Goal: Task Accomplishment & Management: Manage account settings

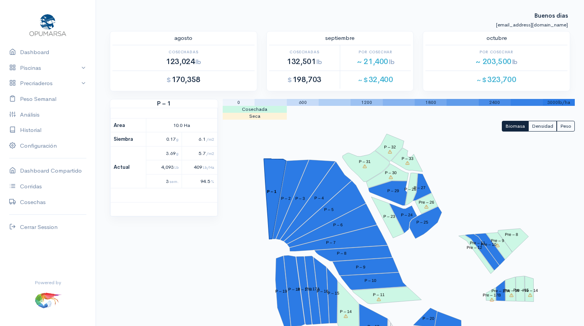
scroll to position [18, 0]
click at [390, 226] on polygon "P – 23" at bounding box center [387, 217] width 33 height 41
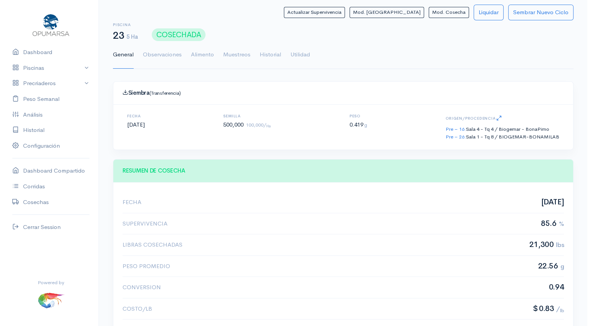
scroll to position [115, 441]
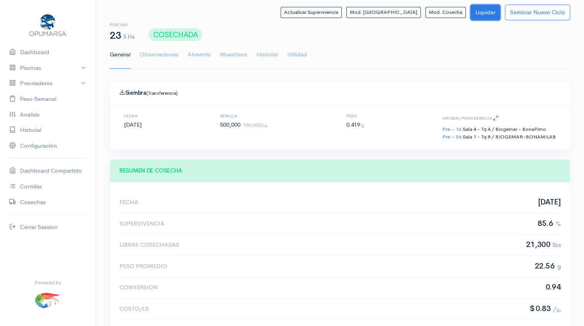
click at [487, 10] on button "Liquidar" at bounding box center [485, 13] width 30 height 16
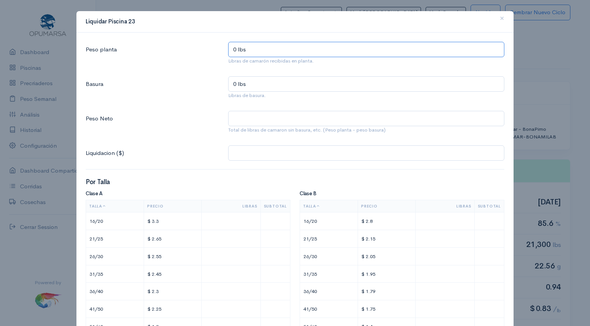
click at [269, 51] on input "0 lbs" at bounding box center [366, 50] width 276 height 16
type input "2 lbs"
type input "21 lbs"
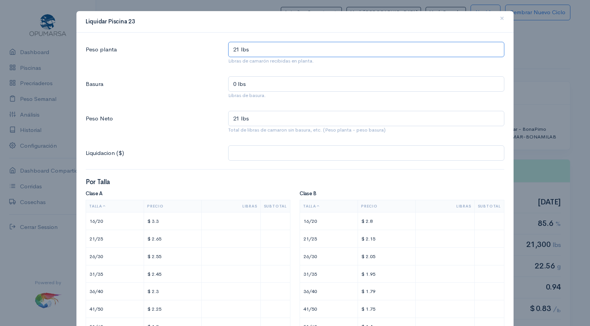
type input "218 lbs"
type input "2,180 lbs"
type input "21,801 lbs"
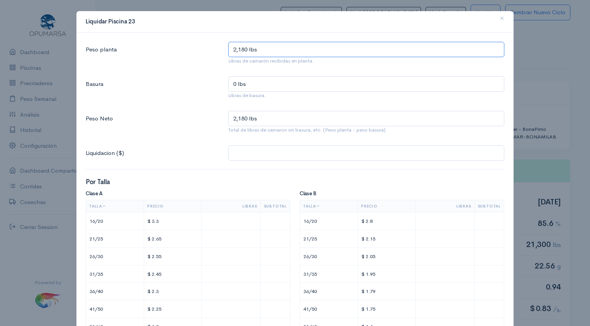
type input "21,801 lbs"
type input "2,180 lbs"
type input "21,804 lbs"
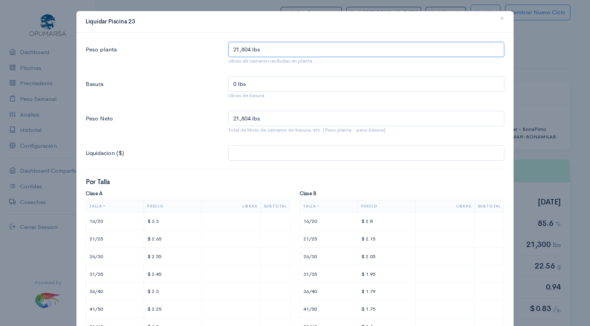
type input "21,804 lbs"
click at [255, 85] on input "0 lbs" at bounding box center [366, 84] width 276 height 16
type input "1 lbs"
type input "21,803 lbs"
type input "11 lbs"
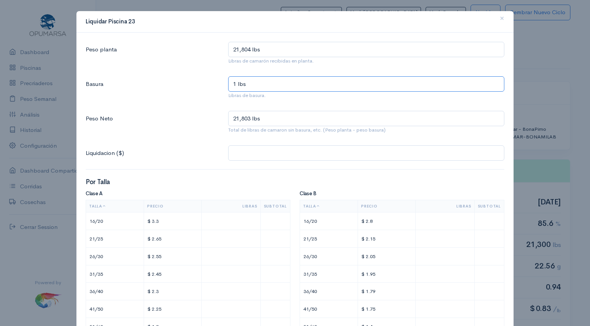
type input "21,793 lbs"
type input "11.4 lbs"
type input "21,792.6 lbs"
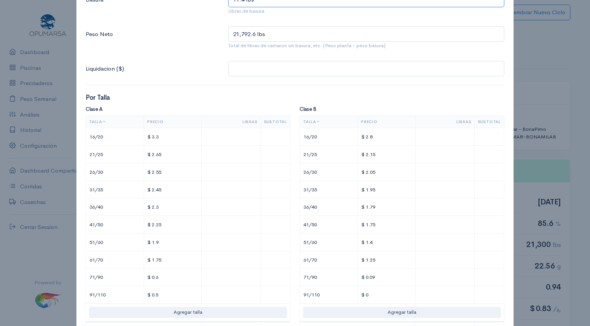
scroll to position [87, 0]
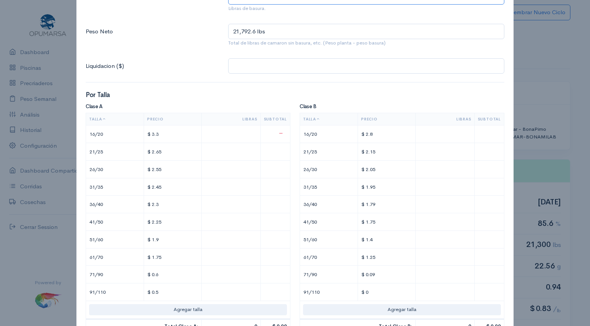
type input "11.4 lbs"
click at [247, 136] on input "text" at bounding box center [231, 134] width 52 height 11
type input "$ 13.2"
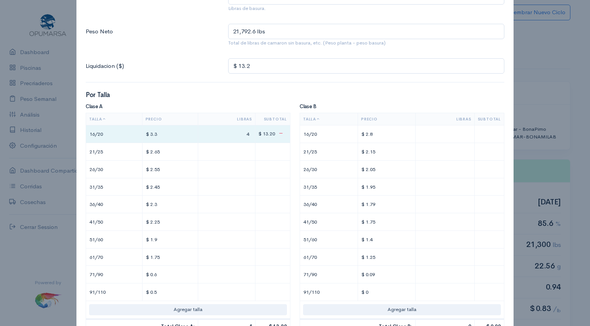
type input "4."
type input "$ 14.52"
type input "4.4"
type input "0"
type input "$ 17.07"
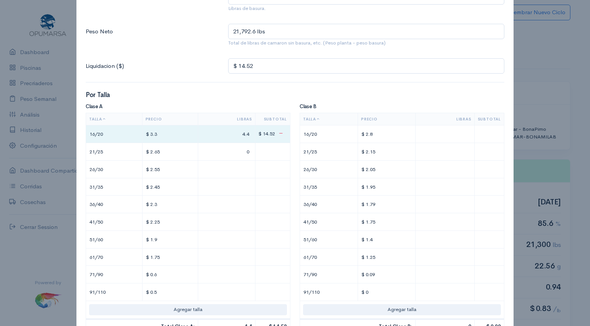
type input "1"
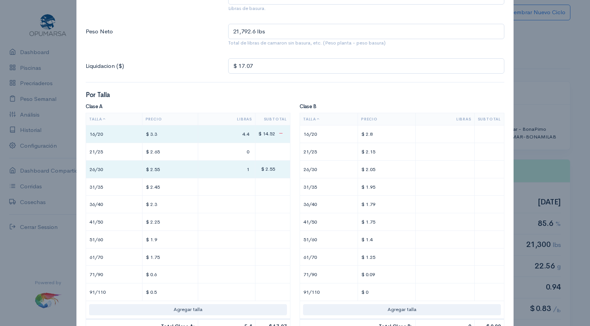
type input "$ 42.57"
type input "11"
type input "$ 305.22"
type input "114"
type input "$ 2,926.62"
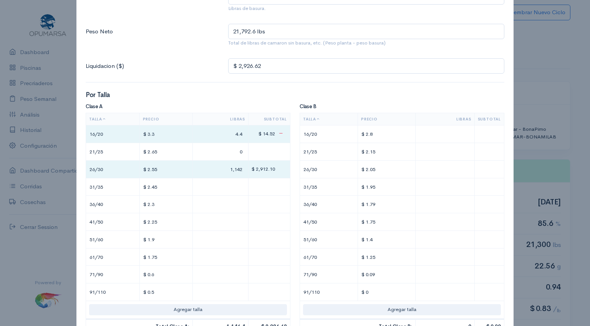
type input "1,142"
type input "$ 2,929.07"
type input "1"
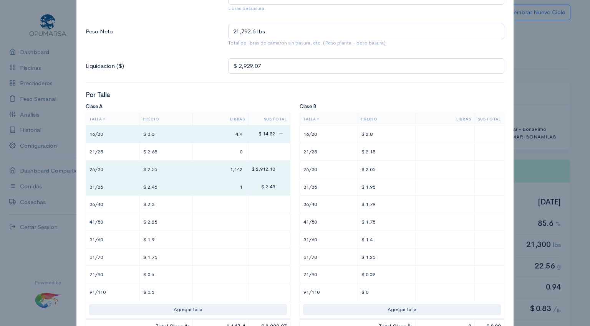
type input "$ 2,953.57"
type input "11"
type input "$ 3,210.82"
type input "116"
type input "$ 5,771.07"
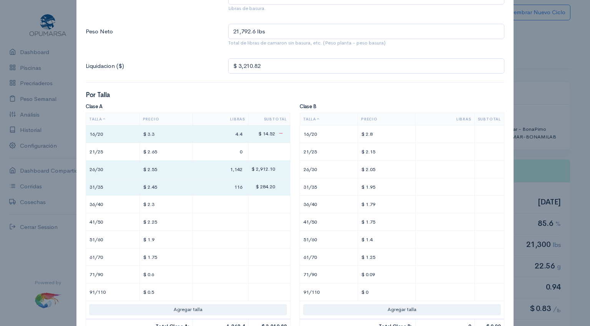
type input "1,161"
type input "$ 31,393.17"
type input "11,619.0"
type input "$ 31,393.37"
type input "11,619.08"
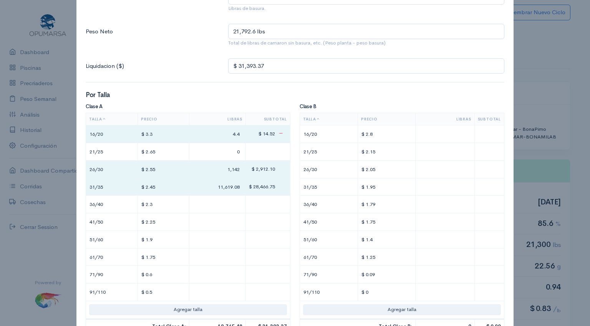
type input "$ 31,400.27"
type input "3"
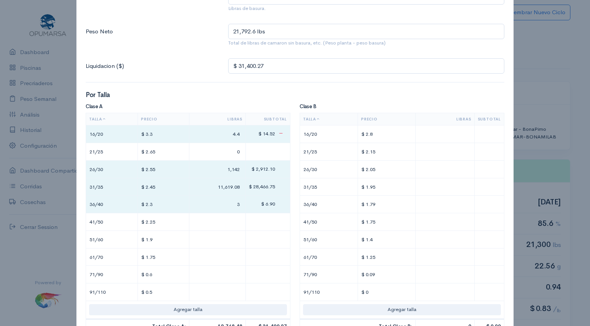
type input "$ 31,469.27"
type input "33"
type input "$ 32,152.37"
type input "330."
type input "$ 32,153.75"
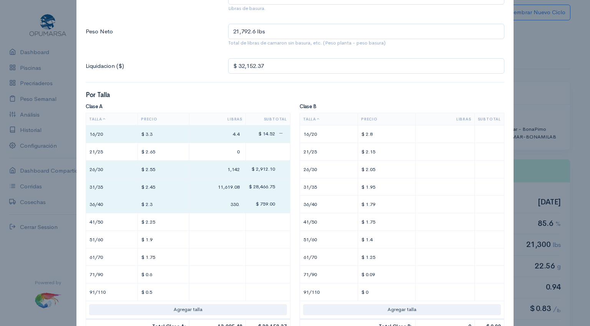
type input "330.6"
type input "$ 32,153.88"
type input "330.66"
type input "$ 32,169.63"
type input "7"
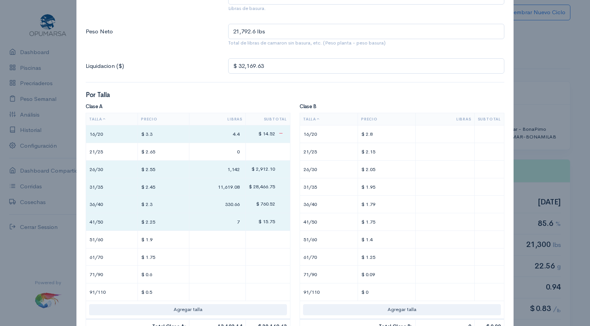
type input "$ 32,320.38"
type input "74"
type input "$ 33,827.88"
type input "744."
type input "$ 33,828.78"
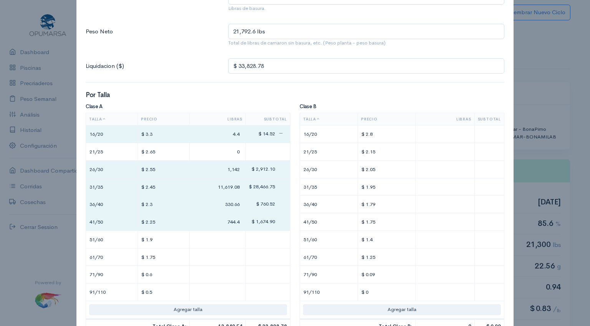
type input "744.4"
type input "$ 33,830.68"
type input "1"
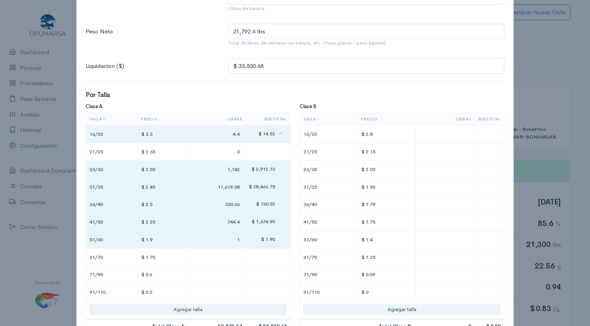
type input "$ 33,864.88"
type input "19"
type input "$ 33,830.68"
type input "1"
type input "$ 33,859.18"
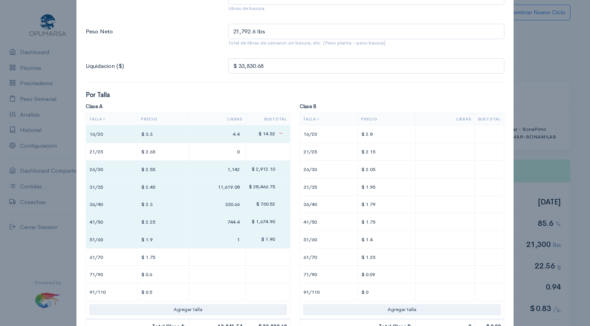
type input "16"
type input "$ 34,149.88"
type input "169."
type input "$ 34,150.64"
type input "169.4"
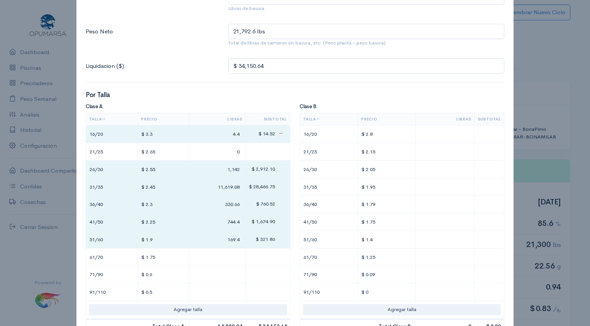
type input "$ 34,157.64"
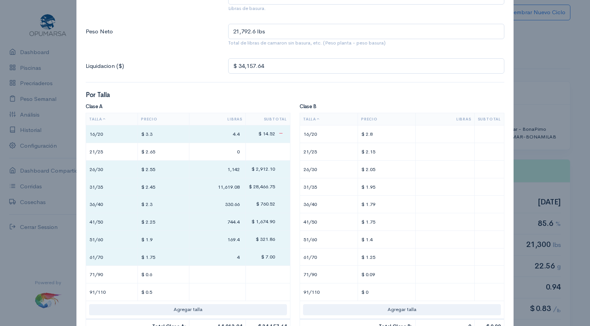
type input "4."
type input "$ 34,158.34"
type input "4.4"
type input "$ 34,162.54"
type input "7"
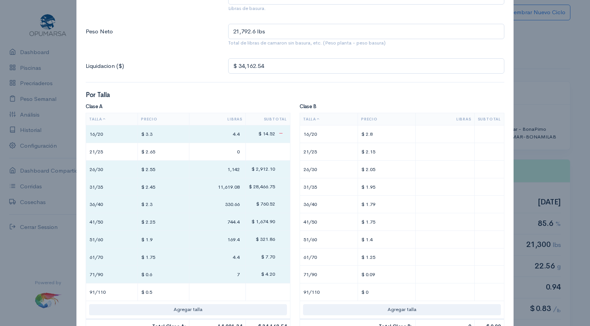
type input "$ 34,200.34"
type input "70."
type input "$ 34,200.58"
type input "70.4"
type input "$ 34,202.08"
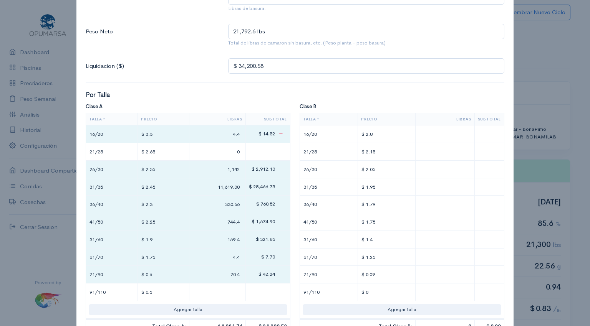
type input "3"
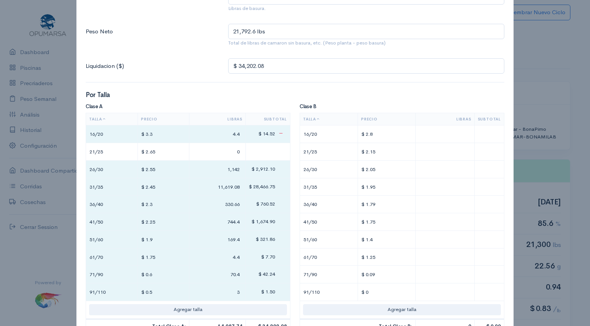
type input "$ 34,215.58"
type input "30."
type input "$ 34,215.98"
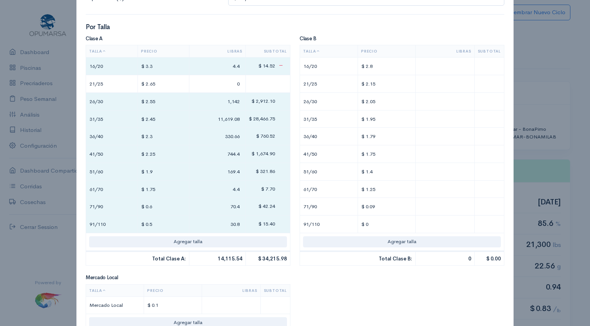
scroll to position [155, 0]
type input "30.8"
click at [228, 306] on input "text" at bounding box center [231, 305] width 52 height 11
type input "$ 34,216.08"
type input "1"
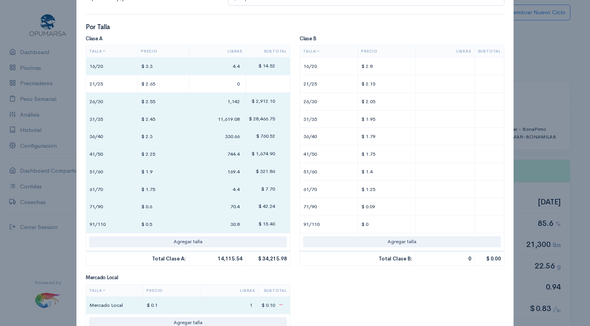
type input "$ 34,216.98"
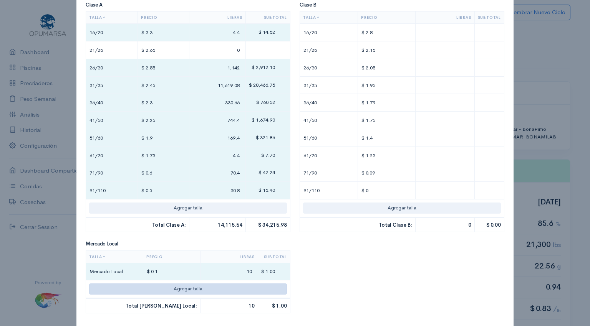
type input "10"
click at [157, 292] on button "Agregar talla" at bounding box center [188, 289] width 198 height 11
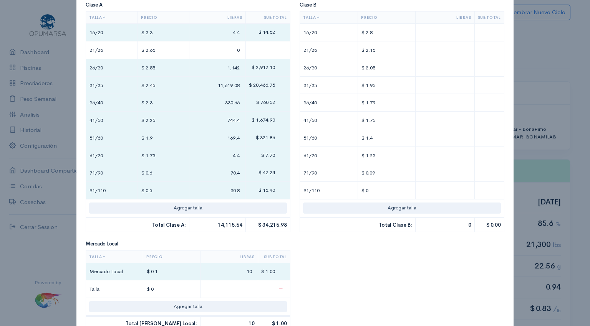
click at [226, 289] on input "text" at bounding box center [229, 289] width 51 height 11
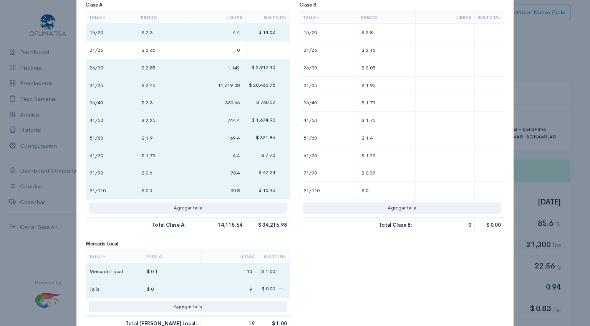
type input "9"
click at [154, 290] on input "$ 0" at bounding box center [171, 289] width 50 height 11
type input "$"
type input "$ ."
type input "$ 34,217.88"
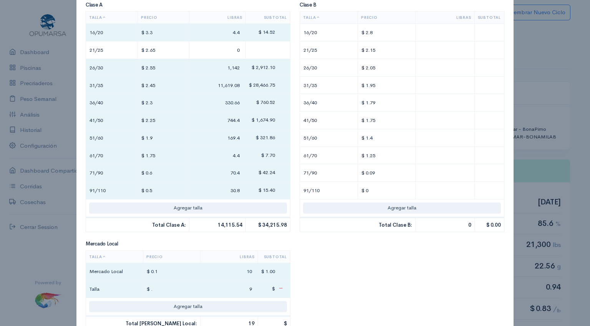
type input "$ .1"
type input "$ 34,218.06"
type input "$ .12"
click at [241, 291] on input "9" at bounding box center [229, 289] width 51 height 11
type input "$ 34,217.58"
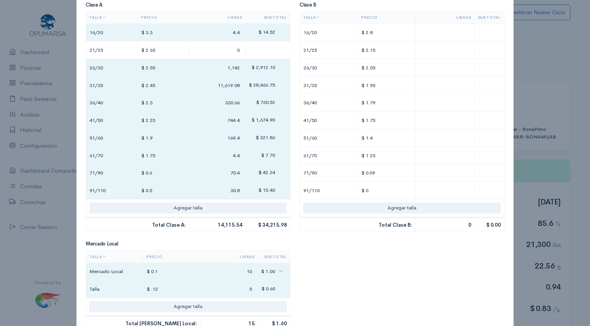
type input "5"
click at [237, 268] on input "10" at bounding box center [229, 272] width 51 height 11
type input "$ 34,216.68"
type input "1"
type input "$ 34,217.98"
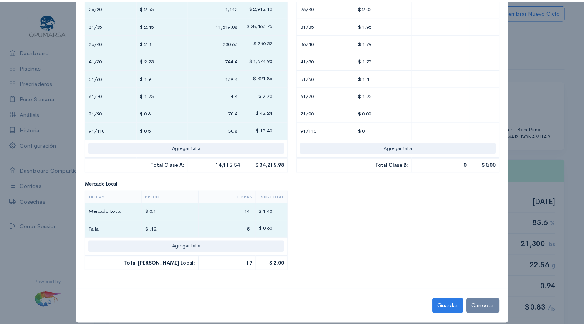
scroll to position [255, 0]
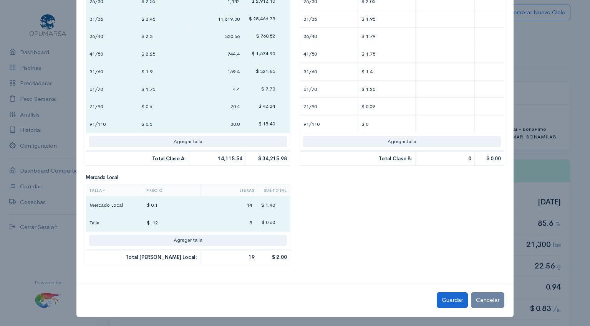
type input "14"
click at [452, 300] on button "Guardar" at bounding box center [452, 301] width 31 height 16
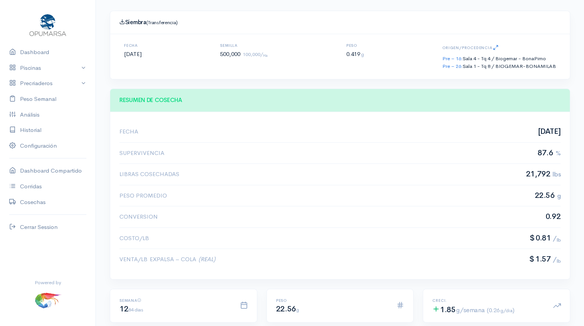
scroll to position [0, 0]
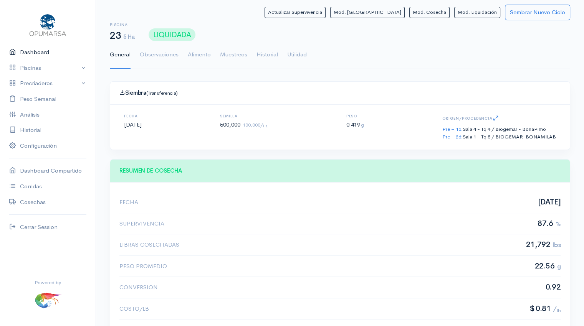
click at [33, 52] on link "Dashboard" at bounding box center [48, 53] width 96 height 16
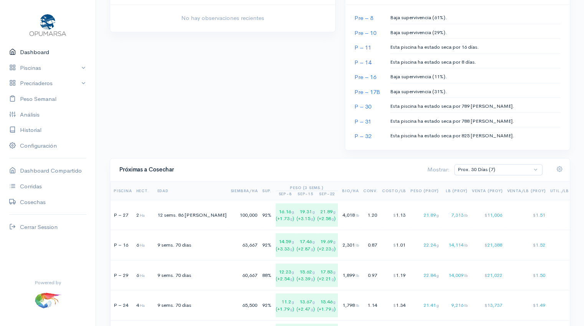
scroll to position [382, 0]
click at [381, 221] on td "$ 1.13" at bounding box center [395, 214] width 28 height 30
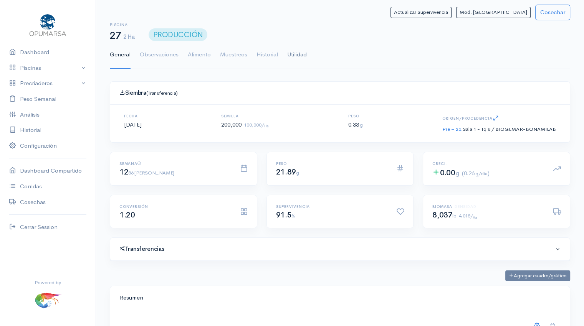
click at [300, 54] on link "Utilidad" at bounding box center [297, 55] width 20 height 28
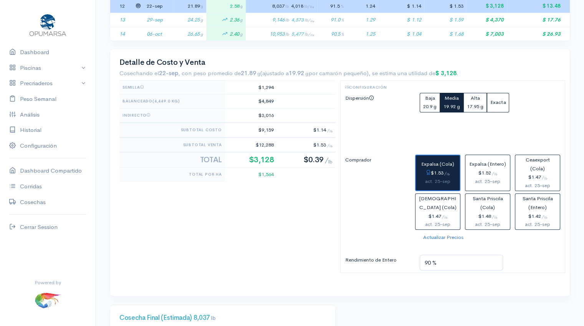
scroll to position [345, 0]
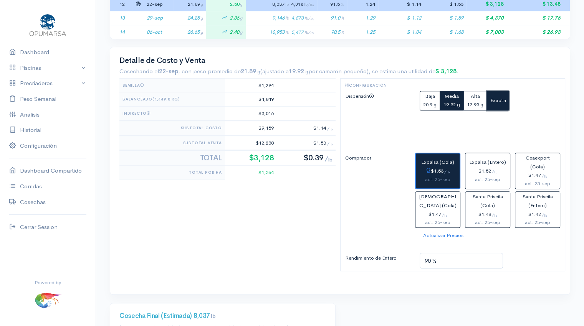
click at [499, 104] on button "Exacta" at bounding box center [498, 101] width 22 height 20
drag, startPoint x: 437, startPoint y: 118, endPoint x: 367, endPoint y: 131, distance: 71.2
click at [367, 131] on div "Dispersión Baja 20.9 g Media 19.92 g Alta 17.95 g Exacta 19.92 g 19.91 g Ingres…" at bounding box center [453, 117] width 225 height 53
type input "22 g"
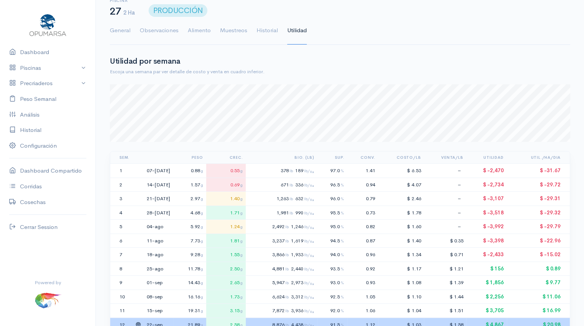
scroll to position [0, 0]
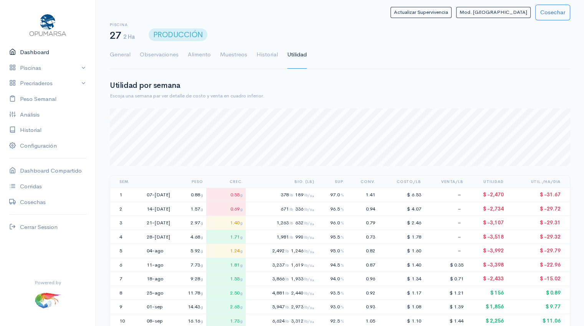
click at [46, 53] on link "Dashboard" at bounding box center [48, 53] width 96 height 16
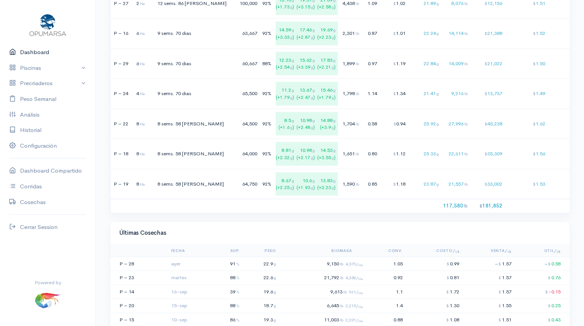
scroll to position [594, 0]
click at [373, 262] on td "1.05" at bounding box center [386, 263] width 40 height 14
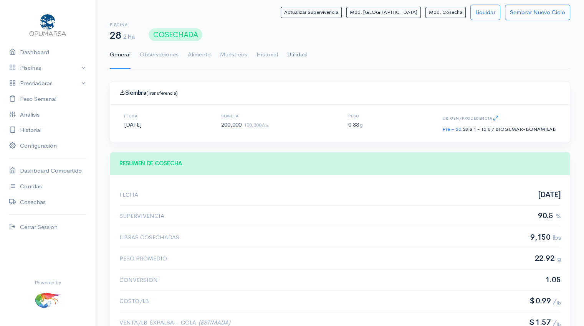
click at [298, 52] on link "Utilidad" at bounding box center [297, 55] width 20 height 28
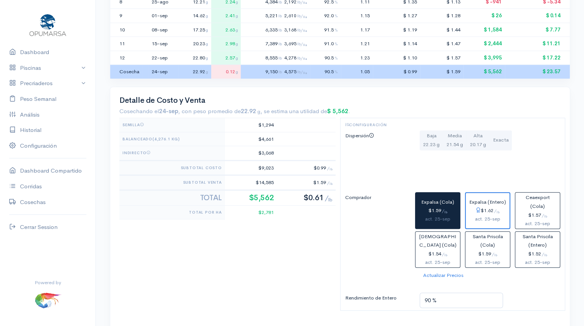
scroll to position [293, 0]
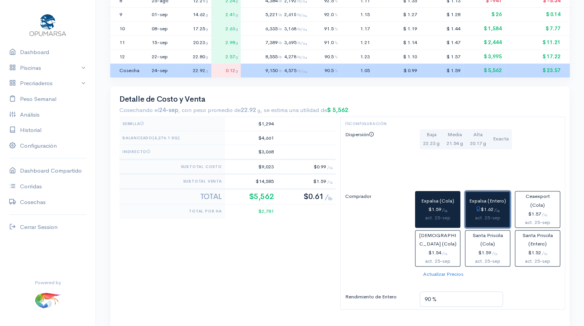
click at [485, 215] on div "act. 25-sep" at bounding box center [488, 218] width 38 height 8
click at [432, 211] on div "$1.59 / lb" at bounding box center [438, 209] width 38 height 9
click at [489, 208] on div "$1.62 / lb" at bounding box center [488, 209] width 38 height 9
click at [436, 212] on div "$1.59 / lb" at bounding box center [438, 209] width 38 height 9
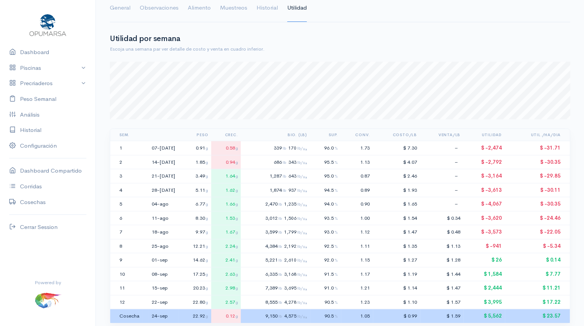
scroll to position [0, 0]
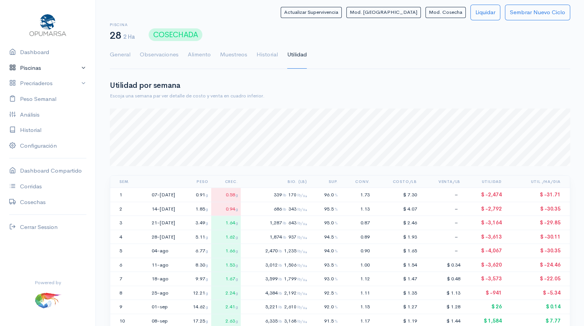
click at [36, 65] on link "Piscinas" at bounding box center [48, 68] width 96 height 16
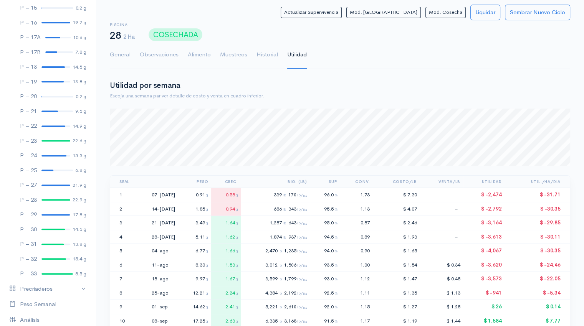
scroll to position [280, 0]
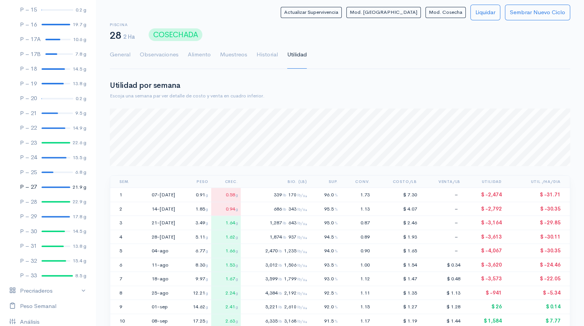
click at [52, 187] on div at bounding box center [55, 188] width 29 height 2
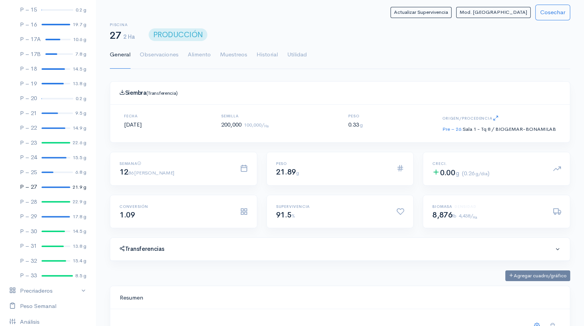
scroll to position [115, 441]
click at [301, 53] on link "Utilidad" at bounding box center [297, 55] width 20 height 28
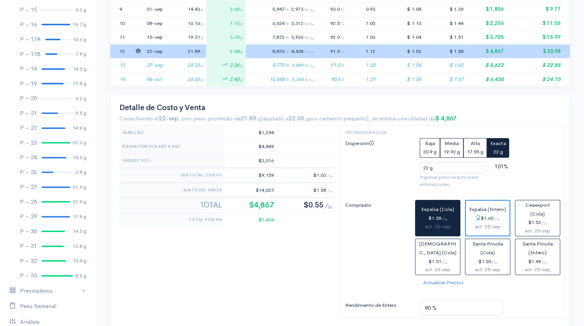
scroll to position [300, 0]
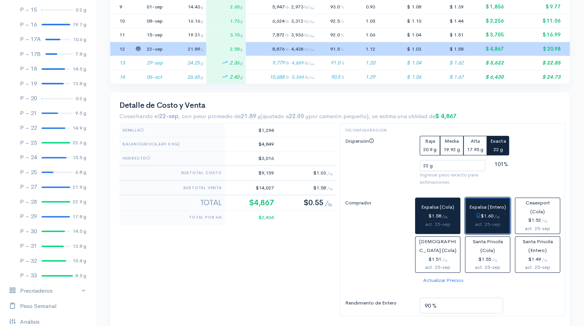
click at [494, 207] on span "Expalsa (Entero)" at bounding box center [487, 207] width 37 height 7
click at [435, 212] on div "$1.58 / lb" at bounding box center [438, 216] width 38 height 9
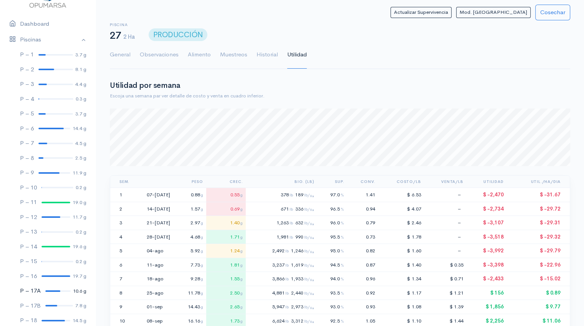
scroll to position [0, 0]
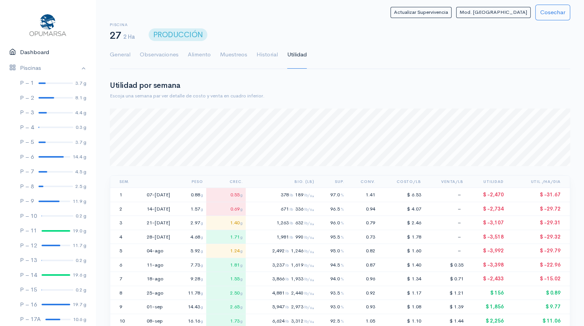
click at [44, 54] on link "Dashboard" at bounding box center [48, 53] width 96 height 16
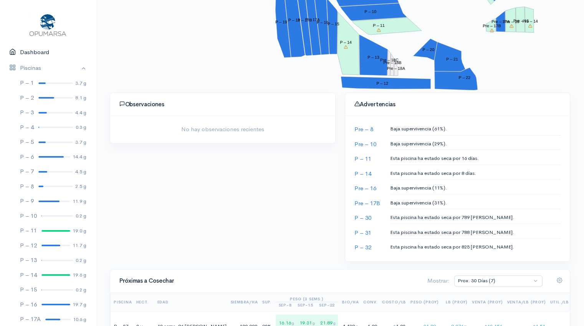
scroll to position [269, 0]
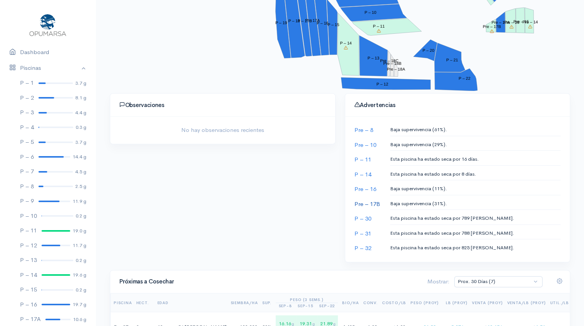
click at [369, 205] on link "Pre – 17B" at bounding box center [367, 203] width 26 height 7
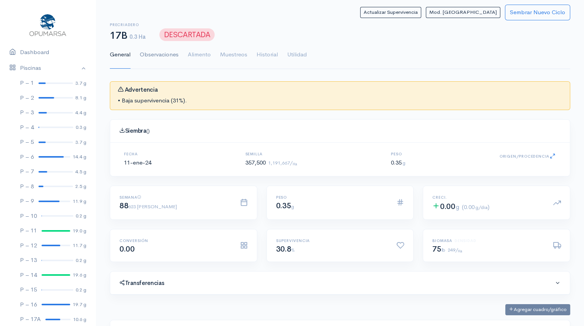
click at [151, 55] on link "Observaciones" at bounding box center [159, 55] width 39 height 28
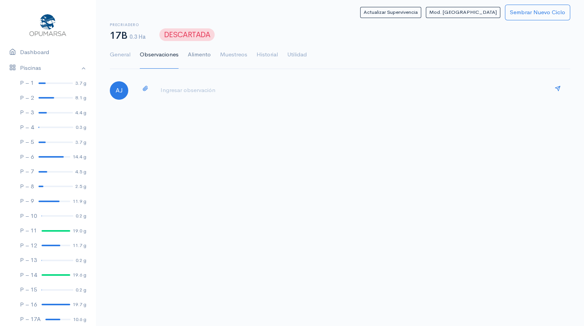
click at [194, 55] on link "Alimento" at bounding box center [199, 55] width 23 height 28
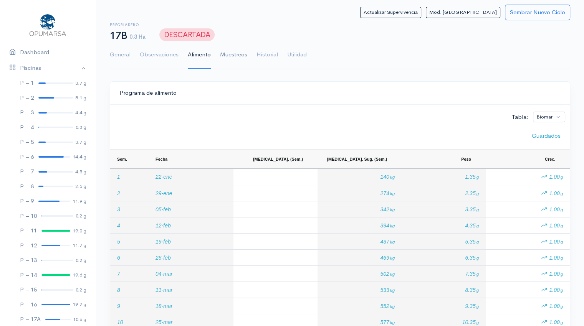
click at [236, 54] on link "Muestreos" at bounding box center [233, 55] width 27 height 28
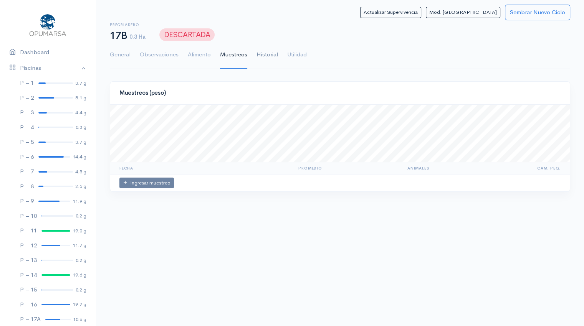
scroll to position [57, 459]
click at [113, 56] on link "General" at bounding box center [120, 55] width 21 height 28
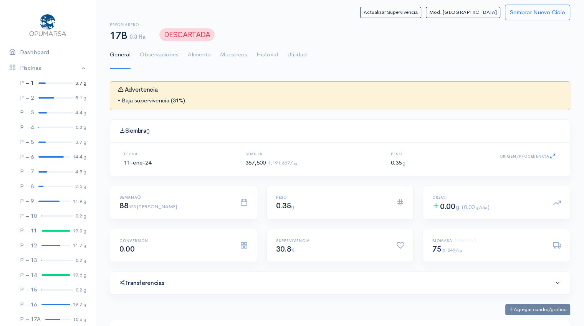
scroll to position [115, 441]
click at [36, 70] on link "Piscinas" at bounding box center [48, 68] width 96 height 16
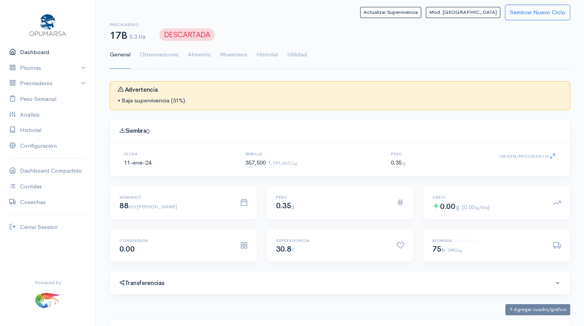
click at [37, 51] on link "Dashboard" at bounding box center [48, 53] width 96 height 16
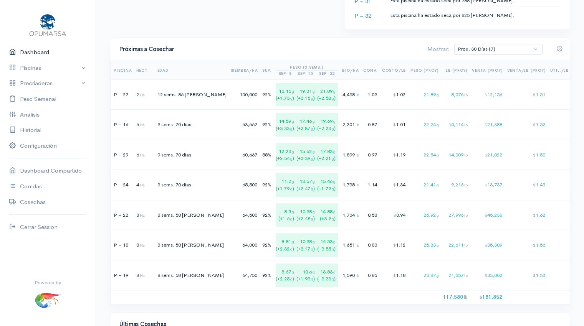
scroll to position [502, 0]
click at [538, 50] on select "Prox. 30 Días (7) Prox. 60 Días (20) Septiembre (2) Octubre (9) Noviembre (9) T…" at bounding box center [498, 48] width 88 height 11
select select "3: Object"
click at [487, 43] on select "Prox. 30 Días (7) Prox. 60 Días (20) Septiembre (2) Octubre (9) Noviembre (9) T…" at bounding box center [498, 48] width 88 height 11
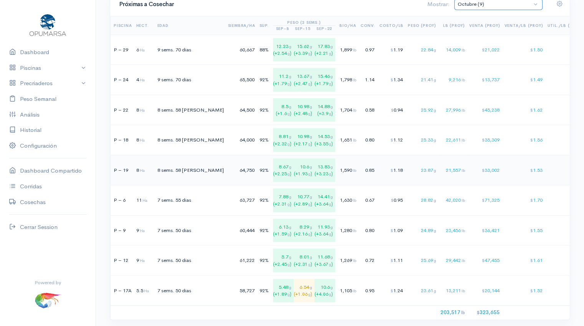
scroll to position [545, 0]
click at [407, 206] on td "28.82 g" at bounding box center [423, 202] width 33 height 30
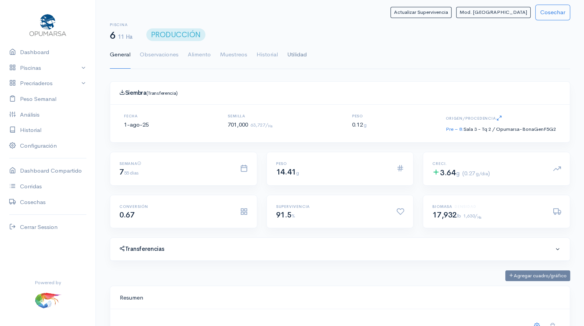
click at [300, 56] on link "Utilidad" at bounding box center [297, 55] width 20 height 28
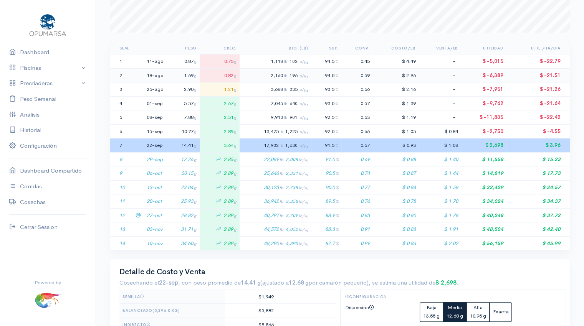
scroll to position [134, 0]
click at [137, 199] on icon at bounding box center [138, 201] width 5 height 5
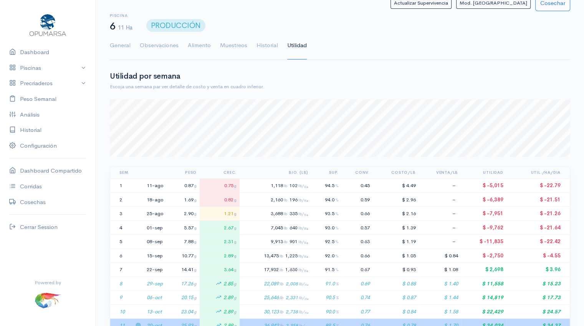
scroll to position [0, 0]
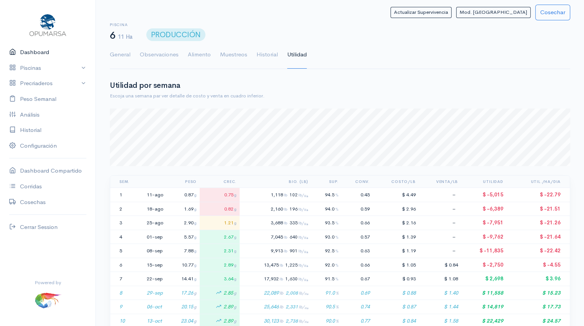
click at [37, 52] on link "Dashboard" at bounding box center [48, 53] width 96 height 16
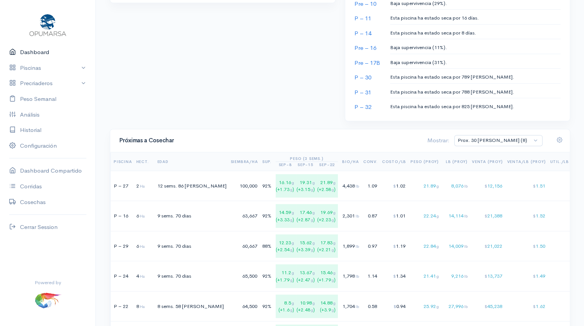
scroll to position [413, 0]
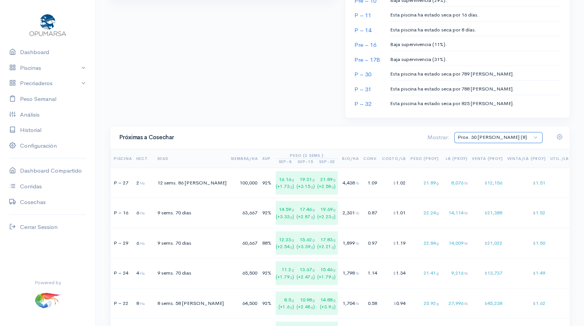
click at [537, 139] on select "Prox. 30 Días (8) Prox. 60 Días (20) Septiembre (2) Octubre (9) Noviembre (9) T…" at bounding box center [498, 137] width 88 height 11
click at [487, 132] on select "Prox. 30 Días (8) Prox. 60 Días (20) Septiembre (2) Octubre (9) Noviembre (9) T…" at bounding box center [498, 137] width 88 height 11
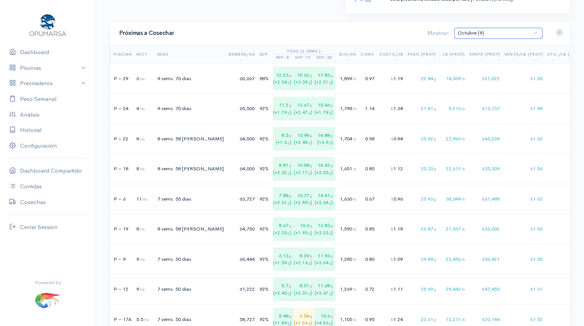
scroll to position [518, 0]
click at [535, 33] on select "Prox. 30 Días (8) Prox. 60 Días (20) Septiembre (2) Octubre (9) Noviembre (9) T…" at bounding box center [498, 33] width 88 height 11
click at [487, 28] on select "Prox. 30 Días (8) Prox. 60 Días (20) Septiembre (2) Octubre (9) Noviembre (9) T…" at bounding box center [498, 33] width 88 height 11
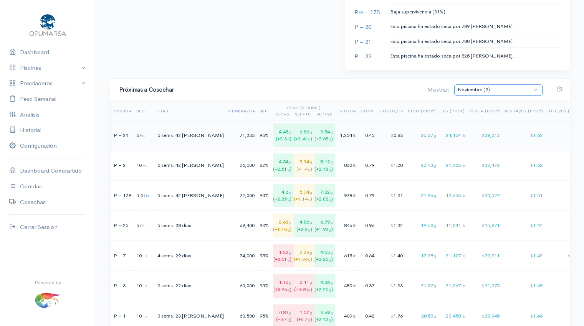
scroll to position [461, 0]
click at [539, 88] on select "Prox. 30 Días (8) Prox. 60 Días (20) Septiembre (2) Octubre (9) Noviembre (9) T…" at bounding box center [498, 89] width 88 height 11
click at [487, 84] on select "Prox. 30 Días (8) Prox. 60 Días (20) Septiembre (2) Octubre (9) Noviembre (9) T…" at bounding box center [498, 89] width 88 height 11
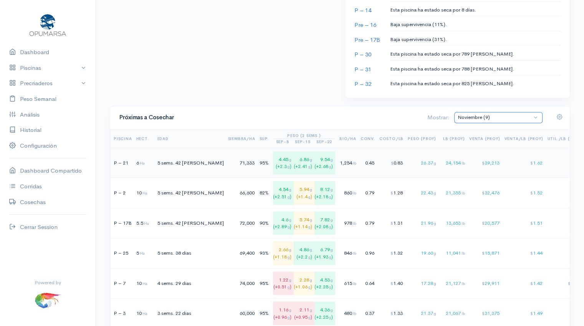
scroll to position [430, 0]
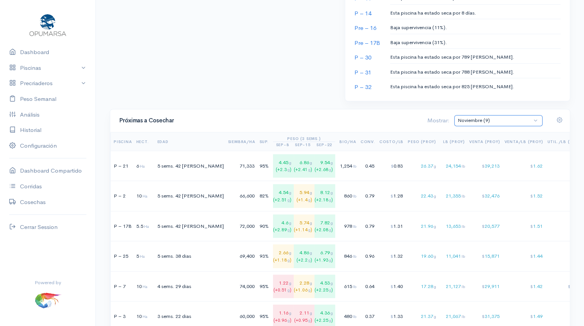
click at [539, 120] on select "Prox. 30 Días (8) Prox. 60 Días (20) Septiembre (2) Octubre (9) Noviembre (9) T…" at bounding box center [498, 120] width 88 height 11
select select "5: Object"
click at [487, 115] on select "Prox. 30 Días (8) Prox. 60 Días (20) Septiembre (2) Octubre (9) Noviembre (9) T…" at bounding box center [498, 120] width 88 height 11
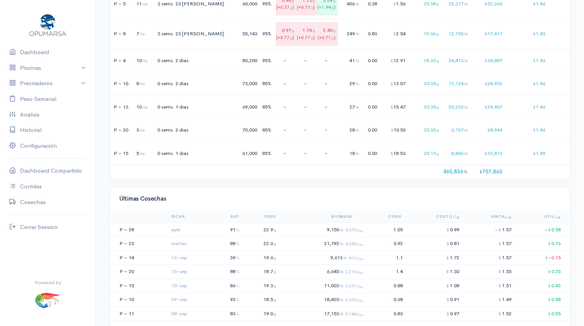
scroll to position [0, 2]
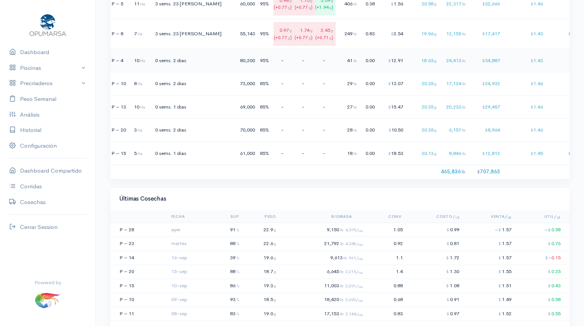
click at [530, 58] on span "$" at bounding box center [531, 60] width 3 height 5
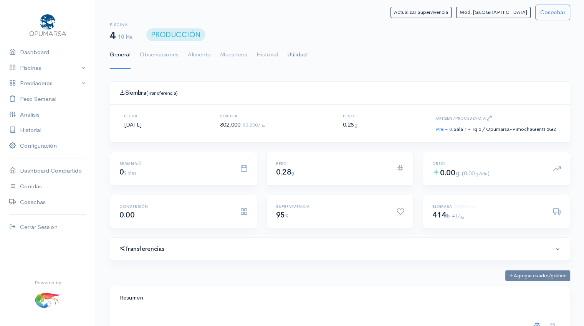
click at [306, 56] on link "Utilidad" at bounding box center [297, 55] width 20 height 28
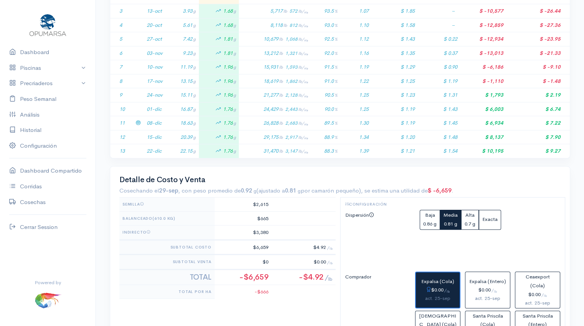
scroll to position [217, 0]
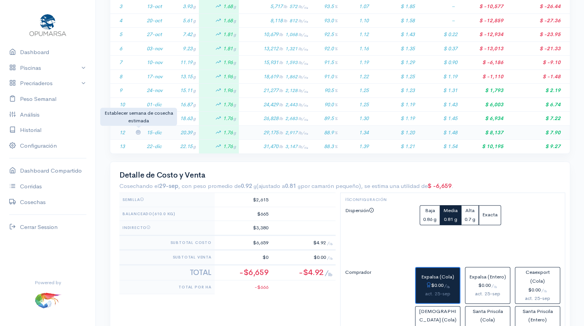
click at [137, 131] on icon at bounding box center [138, 132] width 5 height 5
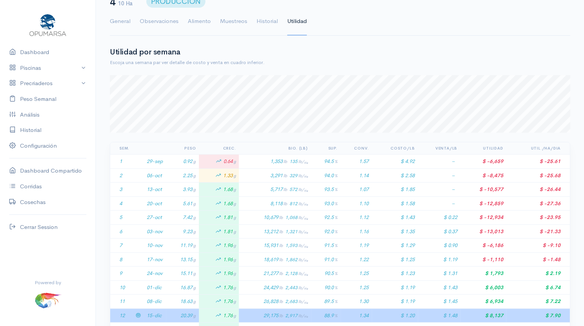
scroll to position [0, 0]
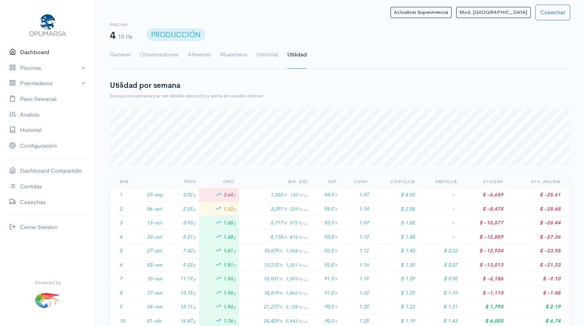
click at [36, 51] on link "Dashboard" at bounding box center [48, 53] width 96 height 16
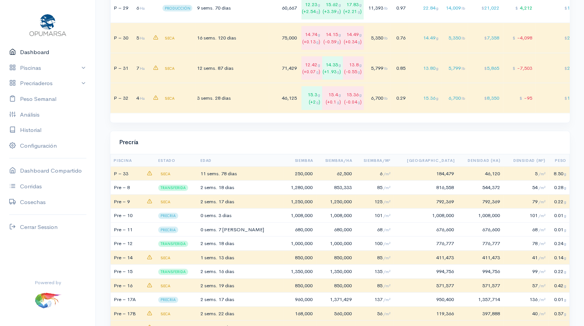
scroll to position [2048, 0]
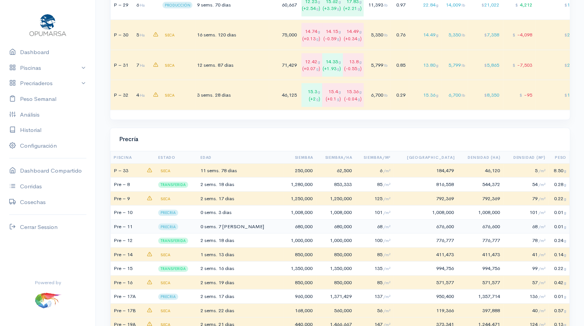
click at [253, 227] on td "0 sems. 7 dias" at bounding box center [241, 227] width 84 height 14
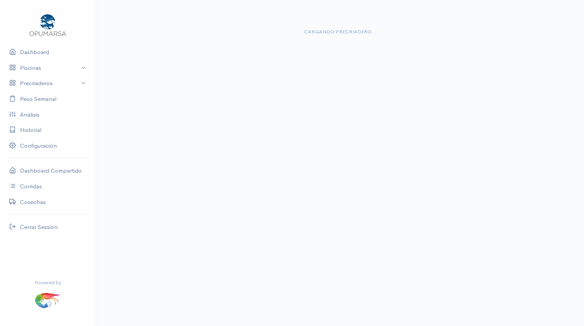
scroll to position [61, 0]
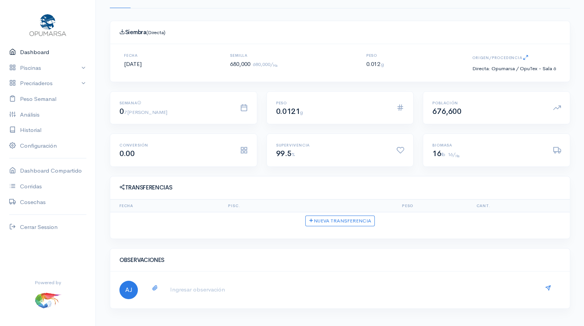
click at [35, 51] on link "Dashboard" at bounding box center [48, 53] width 96 height 16
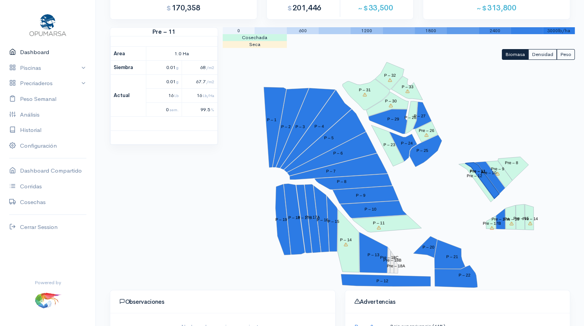
scroll to position [71, 0]
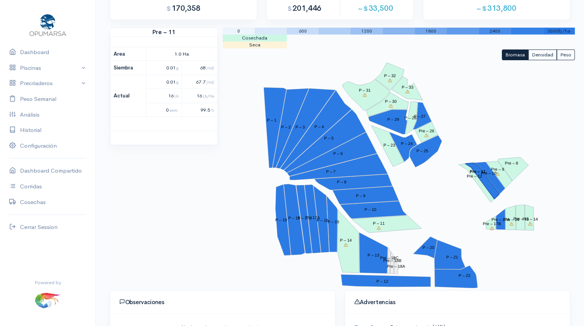
click at [483, 180] on polygon "Pre – 11" at bounding box center [482, 181] width 34 height 36
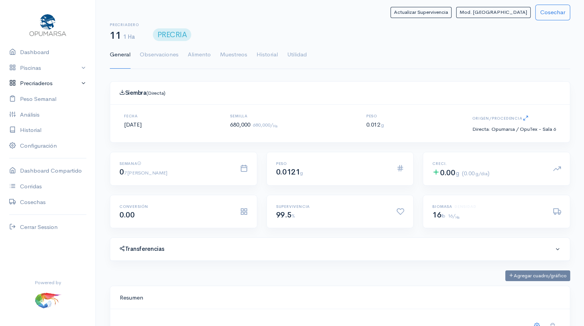
click at [53, 87] on link "Precriaderos" at bounding box center [48, 84] width 96 height 16
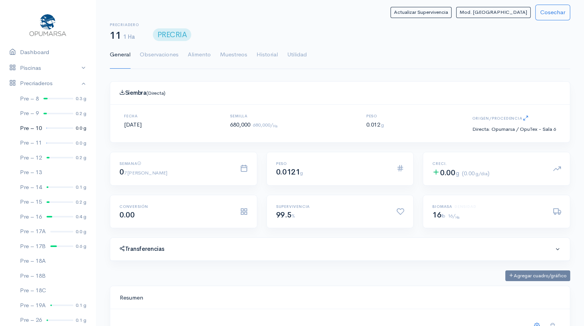
click at [58, 128] on div at bounding box center [59, 129] width 27 height 2
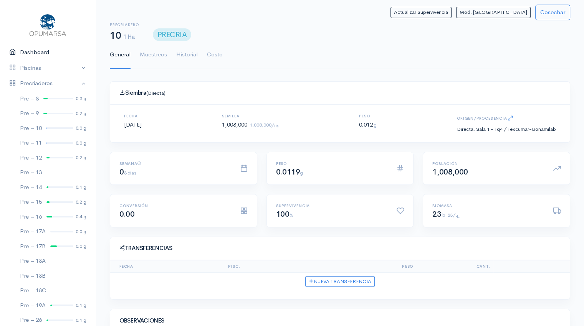
click at [38, 54] on link "Dashboard" at bounding box center [48, 53] width 96 height 16
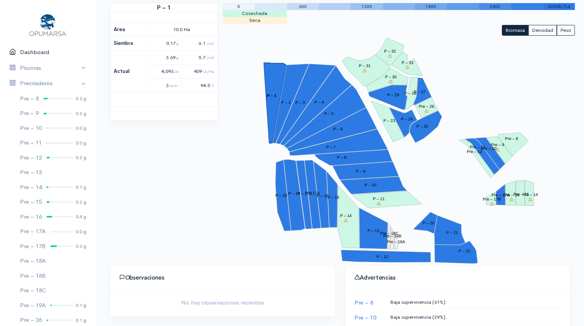
scroll to position [95, 0]
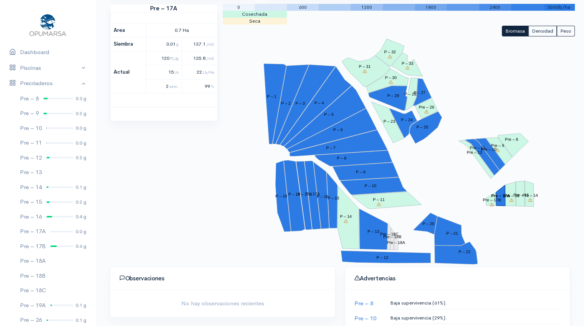
click at [502, 196] on tspan "Pre – 17A" at bounding box center [500, 196] width 18 height 5
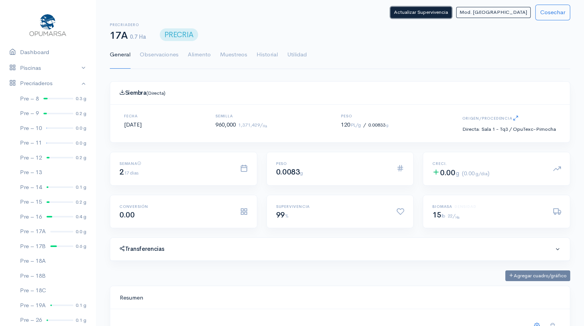
click at [452, 9] on button "Actualizar Supervivencia" at bounding box center [421, 12] width 61 height 11
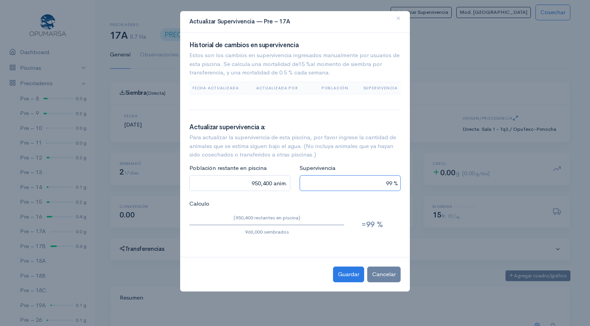
drag, startPoint x: 379, startPoint y: 181, endPoint x: 439, endPoint y: 174, distance: 60.3
click at [439, 174] on ngb-modal-window "Actualizar Supervivencia — Pre – 17A × Historial de cambios en supervivencia Es…" at bounding box center [295, 163] width 590 height 326
type input "86,400 anim."
type input "90 %"
type input "86,400 anim."
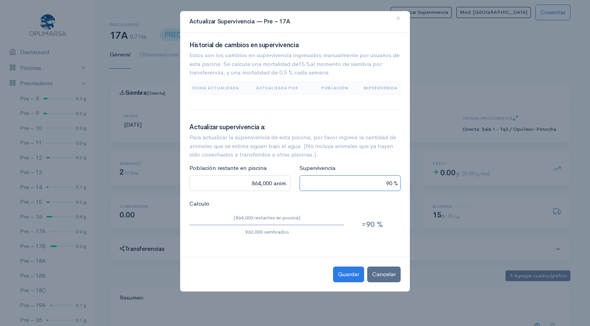
type input "9 %"
type input "0 anim."
type input "76,800 anim."
type input "8 %"
type input "816,000 anim."
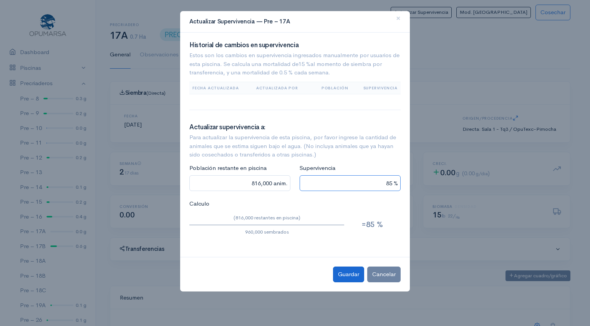
type input "85 %"
click at [352, 277] on button "Guardar" at bounding box center [348, 275] width 31 height 16
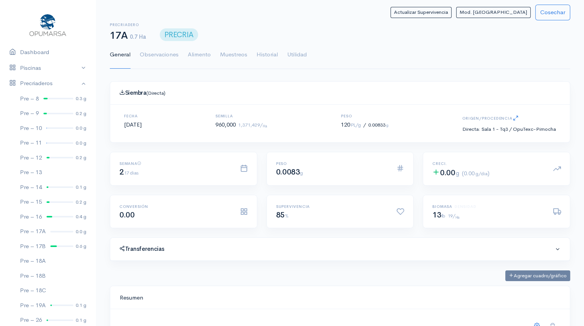
scroll to position [115, 441]
click at [60, 232] on div at bounding box center [61, 232] width 23 height 2
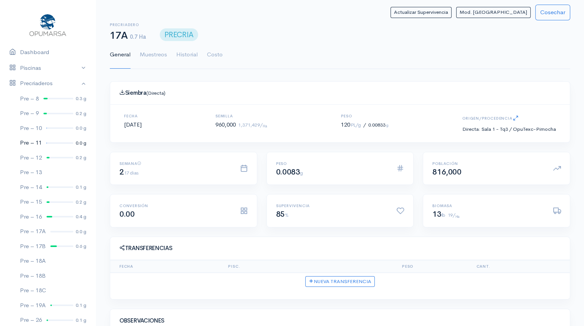
click at [53, 144] on link "Pre – 11 0.0 g" at bounding box center [48, 143] width 96 height 15
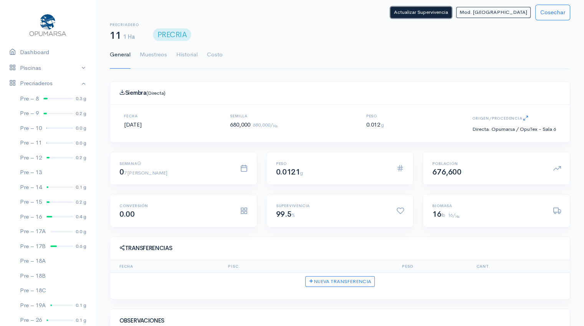
click at [452, 14] on button "Actualizar Supervivencia" at bounding box center [421, 12] width 61 height 11
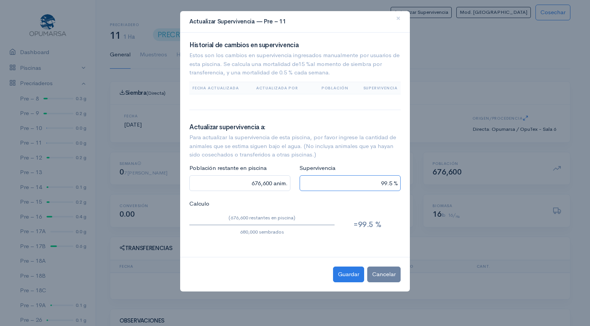
drag, startPoint x: 374, startPoint y: 186, endPoint x: 474, endPoint y: 171, distance: 100.9
click at [474, 171] on ngb-modal-window "Actualizar Supervivencia — Pre – 11 × Historial de cambios en supervivencia Est…" at bounding box center [295, 163] width 590 height 326
type input "54,400 anim."
type input "8 %"
type input "578,000 anim."
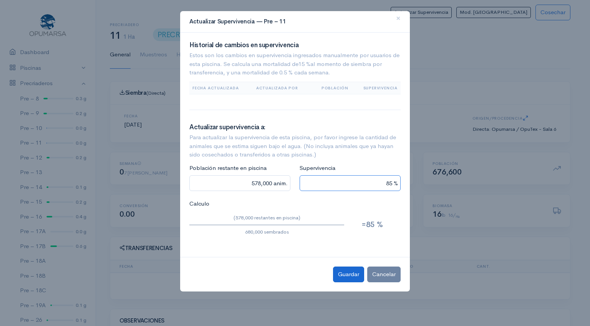
type input "85 %"
click at [349, 276] on button "Guardar" at bounding box center [348, 275] width 31 height 16
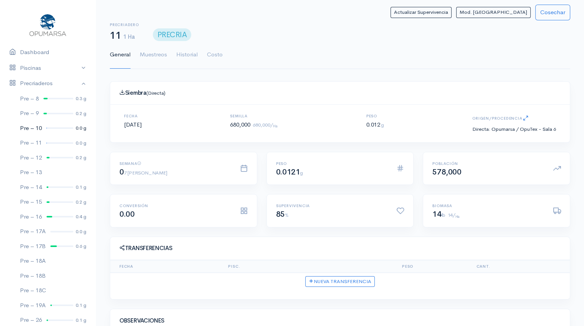
click at [54, 128] on div at bounding box center [59, 129] width 27 height 2
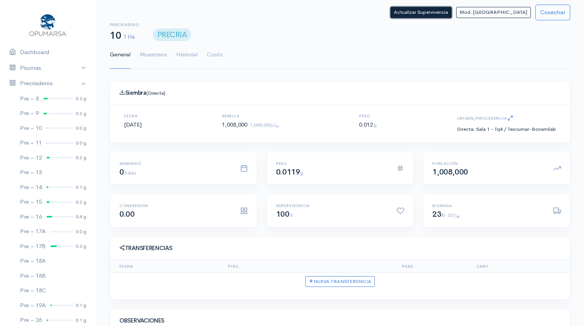
click at [452, 14] on button "Actualizar Supervivencia" at bounding box center [421, 12] width 61 height 11
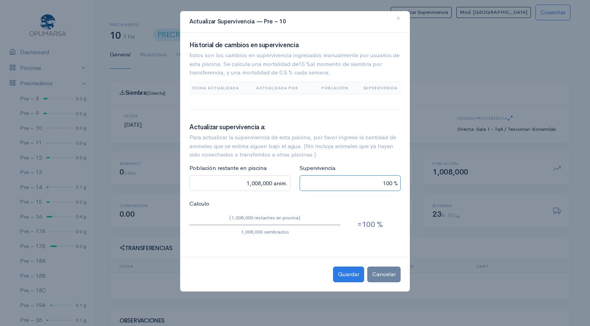
drag, startPoint x: 379, startPoint y: 182, endPoint x: 457, endPoint y: 180, distance: 78.0
click at [457, 180] on ngb-modal-window "Actualizar Supervivencia — Pre – 10 × Historial de cambios en supervivencia Est…" at bounding box center [295, 163] width 590 height 326
type input "90,720 anim."
type input "9 %"
type input "907,200 anim."
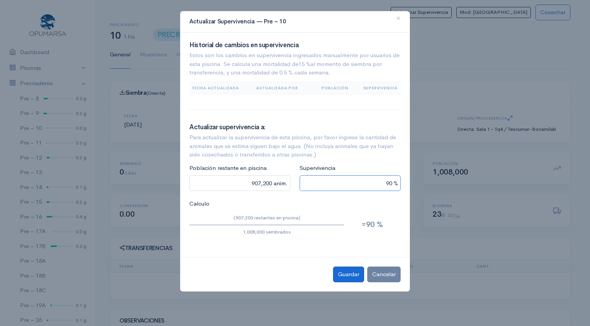
type input "90 %"
click at [350, 278] on button "Guardar" at bounding box center [348, 275] width 31 height 16
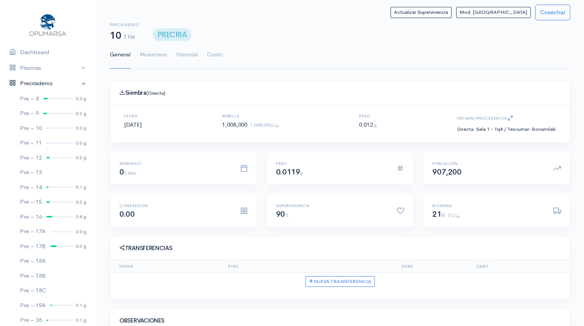
click at [77, 81] on link "Precriaderos" at bounding box center [48, 84] width 96 height 16
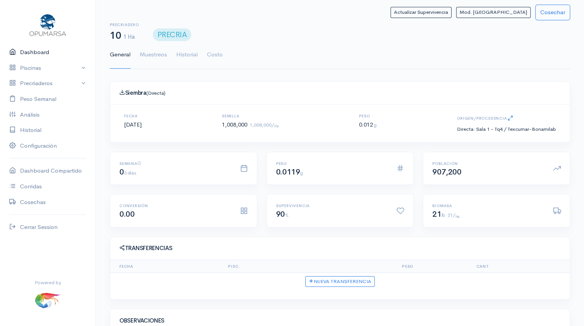
click at [29, 54] on link "Dashboard" at bounding box center [48, 53] width 96 height 16
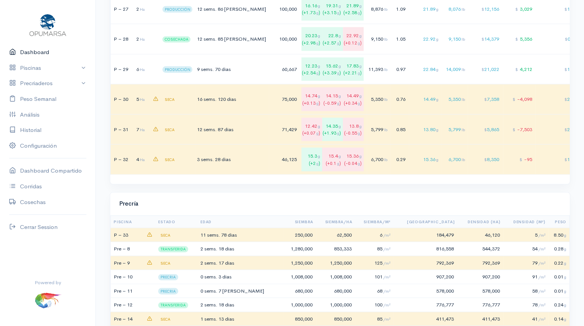
scroll to position [2092, 0]
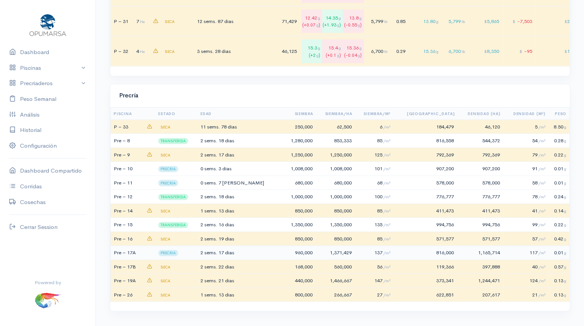
click at [234, 252] on span "17 dias" at bounding box center [227, 253] width 16 height 7
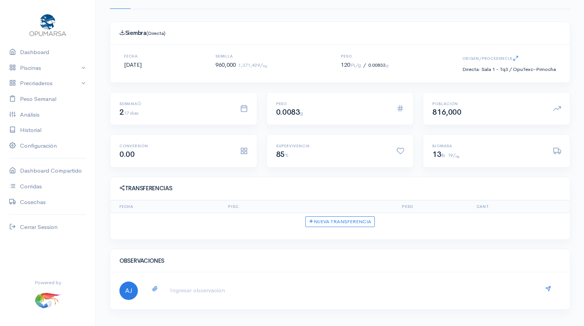
scroll to position [61, 0]
click at [81, 83] on link "Precriaderos" at bounding box center [48, 84] width 96 height 16
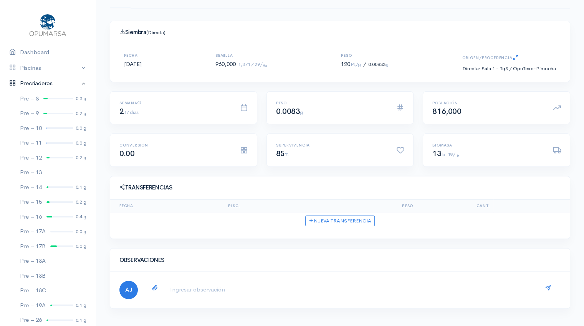
click at [76, 83] on link "Precriaderos" at bounding box center [48, 84] width 96 height 16
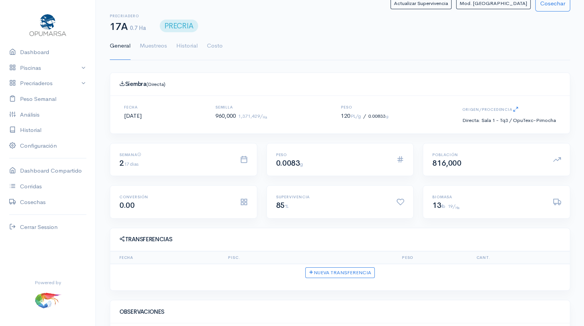
scroll to position [10, 0]
click at [46, 84] on link "Precriaderos" at bounding box center [48, 84] width 96 height 16
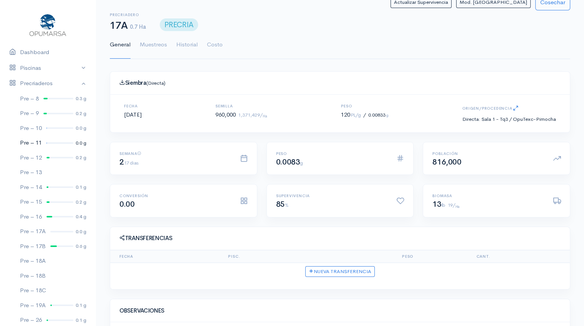
click at [50, 145] on link "Pre – 11 0.0 g" at bounding box center [48, 143] width 96 height 15
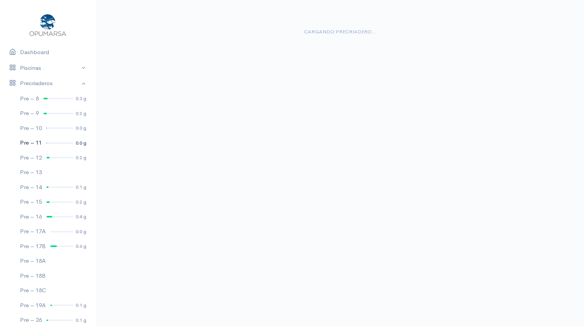
scroll to position [10, 0]
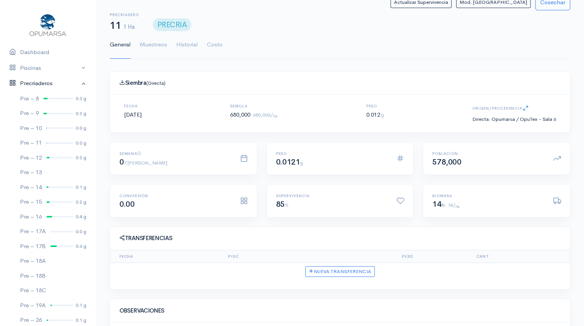
click at [78, 83] on link "Precriaderos" at bounding box center [48, 84] width 96 height 16
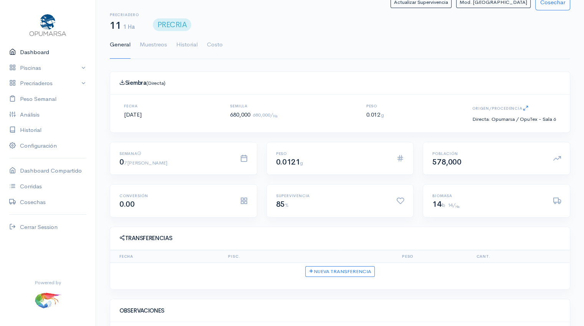
click at [42, 57] on link "Dashboard" at bounding box center [48, 53] width 96 height 16
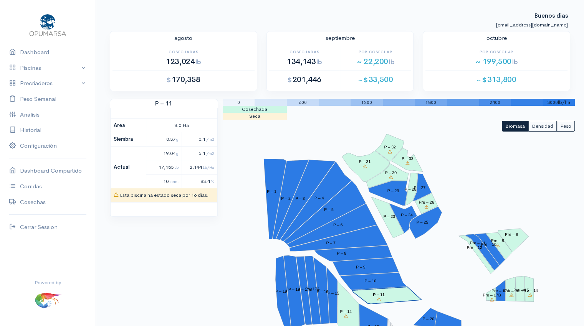
click at [392, 296] on polygon "P – 11" at bounding box center [387, 295] width 70 height 17
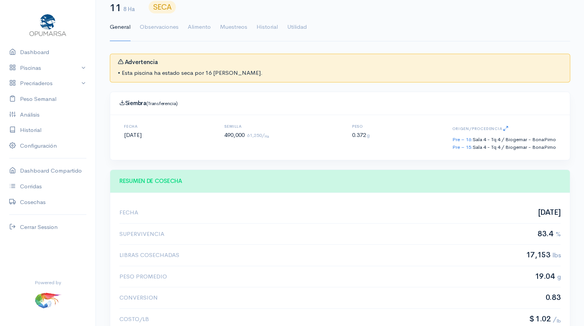
scroll to position [28, 0]
click at [46, 85] on link "Precriaderos" at bounding box center [48, 84] width 96 height 16
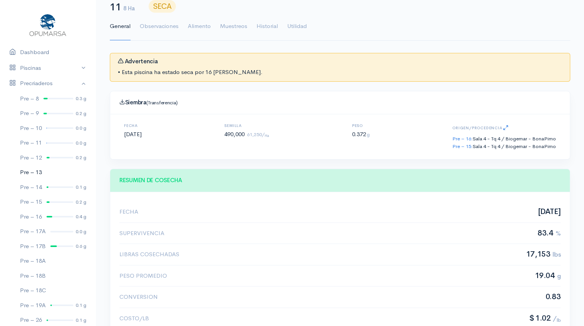
scroll to position [37, 0]
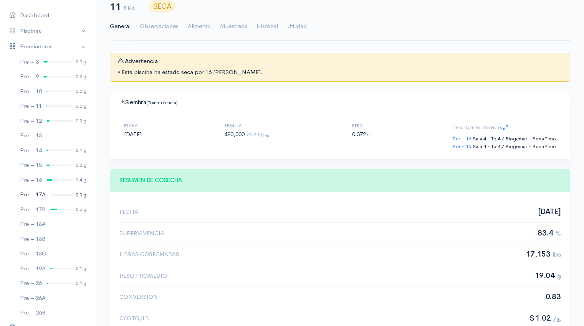
click at [56, 195] on link "Pre – 17A 0.0 g" at bounding box center [48, 194] width 96 height 15
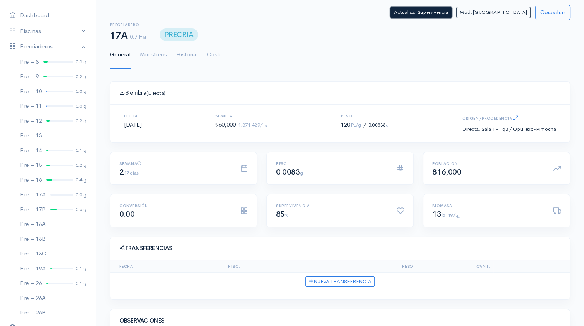
click at [452, 15] on button "Actualizar Supervivencia" at bounding box center [421, 12] width 61 height 11
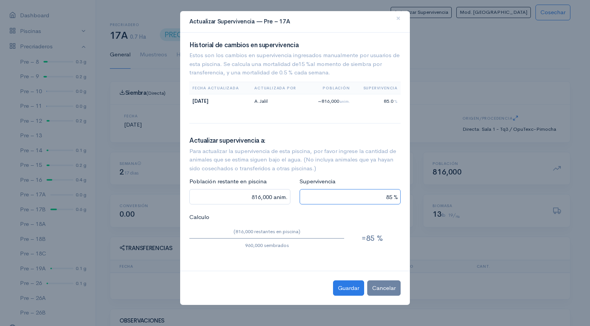
drag, startPoint x: 384, startPoint y: 195, endPoint x: 462, endPoint y: 181, distance: 78.9
click at [462, 181] on ngb-modal-window "Actualizar Supervivencia — Pre – 17A × Historial de cambios en supervivencia Es…" at bounding box center [295, 163] width 590 height 326
type input "76,800 anim."
type input "8 %"
type input "768,000 anim."
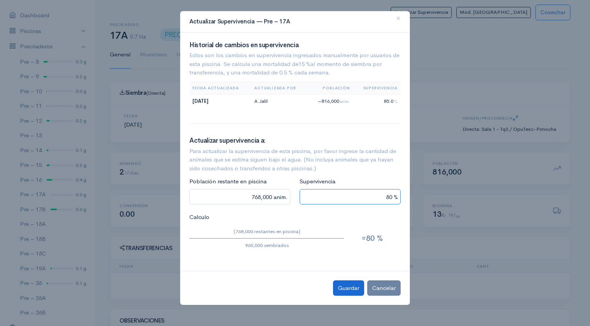
type input "80 %"
click at [350, 289] on button "Guardar" at bounding box center [348, 289] width 31 height 16
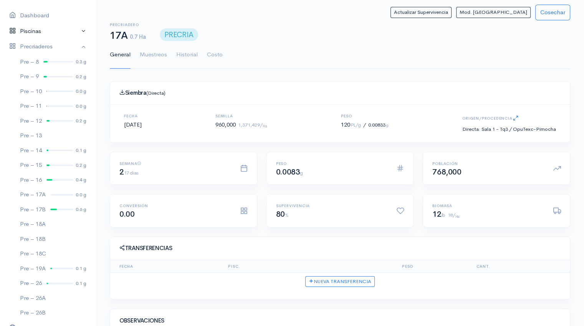
click at [60, 30] on link "Piscinas" at bounding box center [48, 31] width 96 height 16
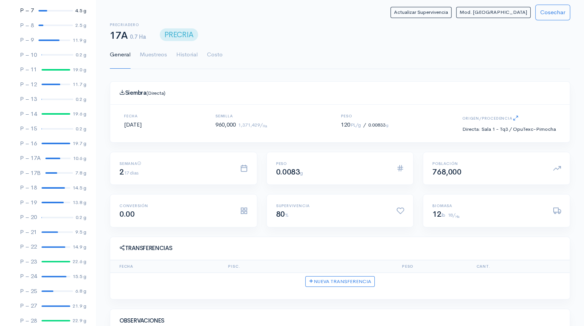
scroll to position [164, 0]
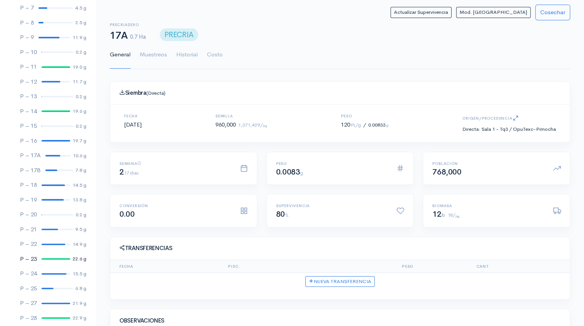
click at [50, 260] on link "P – 23 22.6 g" at bounding box center [48, 259] width 96 height 15
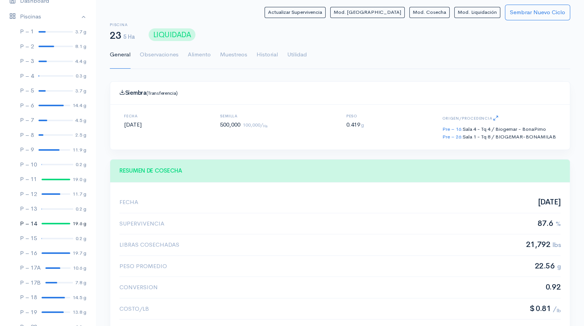
scroll to position [51, 0]
click at [75, 17] on link "Piscinas" at bounding box center [48, 18] width 96 height 16
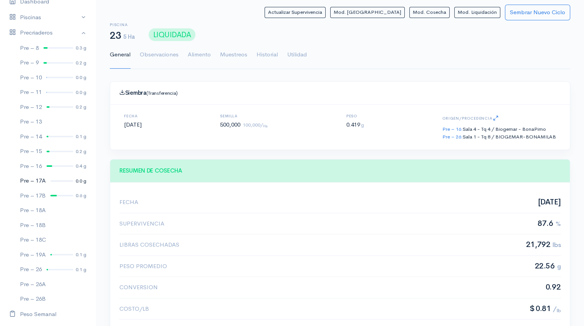
click at [61, 182] on link "Pre – 17A 0.0 g" at bounding box center [48, 181] width 96 height 15
